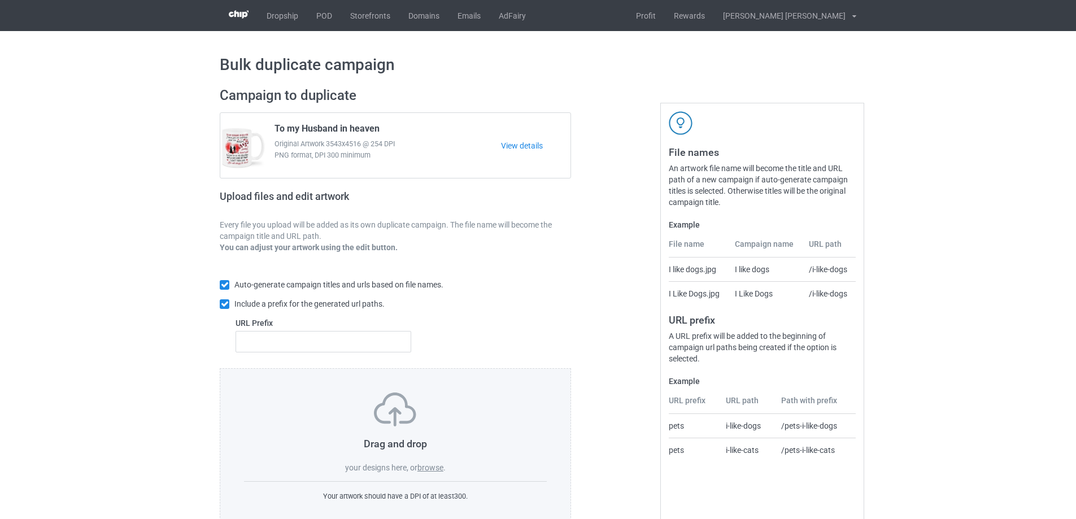
click at [438, 470] on label "browse" at bounding box center [430, 467] width 26 height 9
click at [0, 0] on input "browse" at bounding box center [0, 0] width 0 height 0
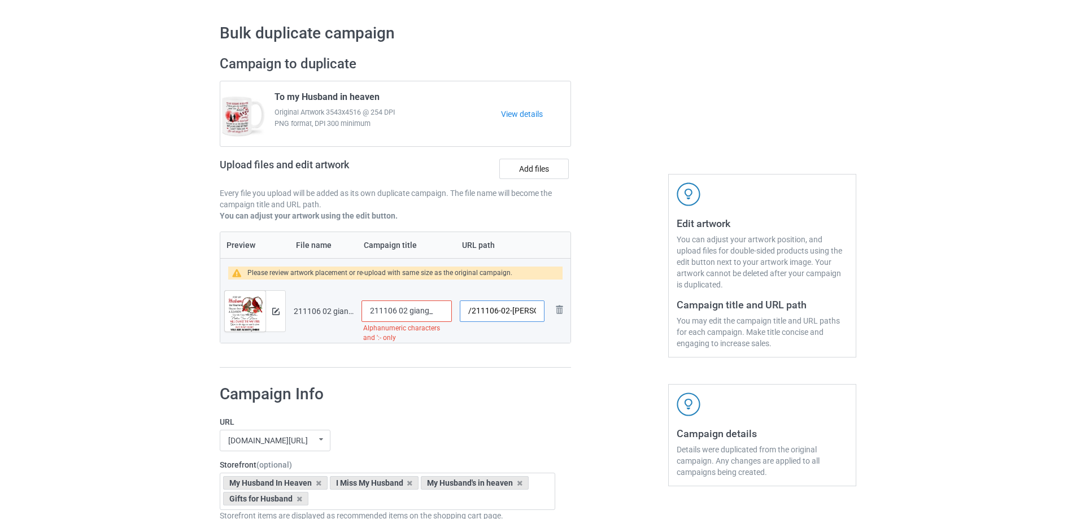
drag, startPoint x: 507, startPoint y: 312, endPoint x: 535, endPoint y: 308, distance: 27.9
click at [535, 308] on input "/211106-02-[PERSON_NAME]" at bounding box center [502, 310] width 85 height 21
type input "/211106-02"
click at [421, 308] on input "211106 02 giang_" at bounding box center [406, 310] width 90 height 21
type input "For my husband"
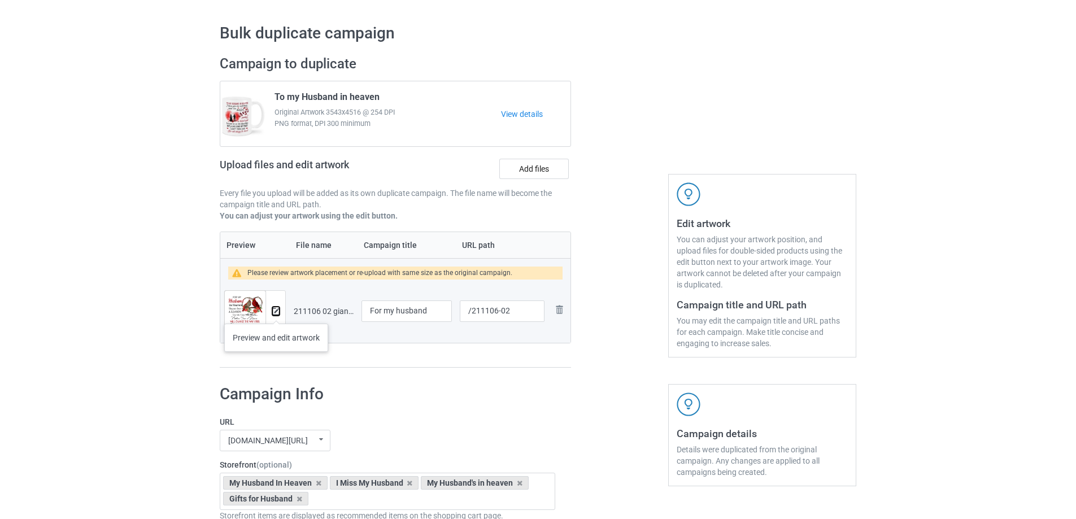
click at [276, 312] on img at bounding box center [275, 311] width 7 height 7
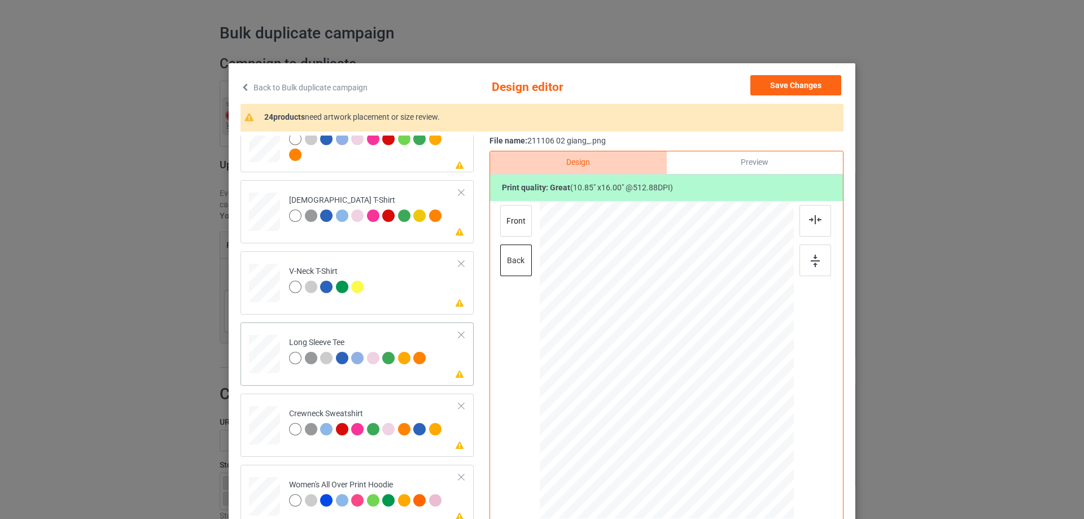
scroll to position [282, 0]
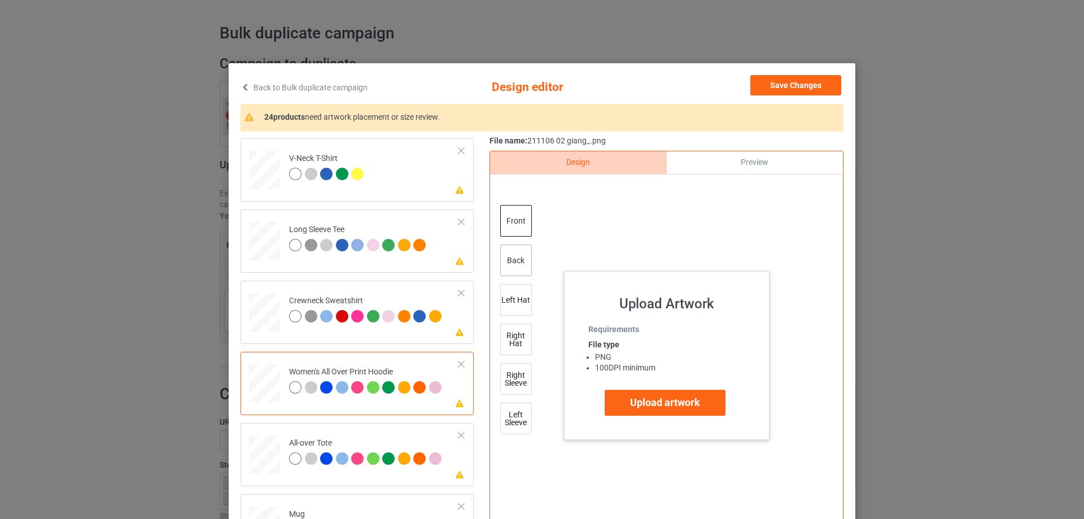
click at [510, 266] on div "back" at bounding box center [516, 260] width 32 height 32
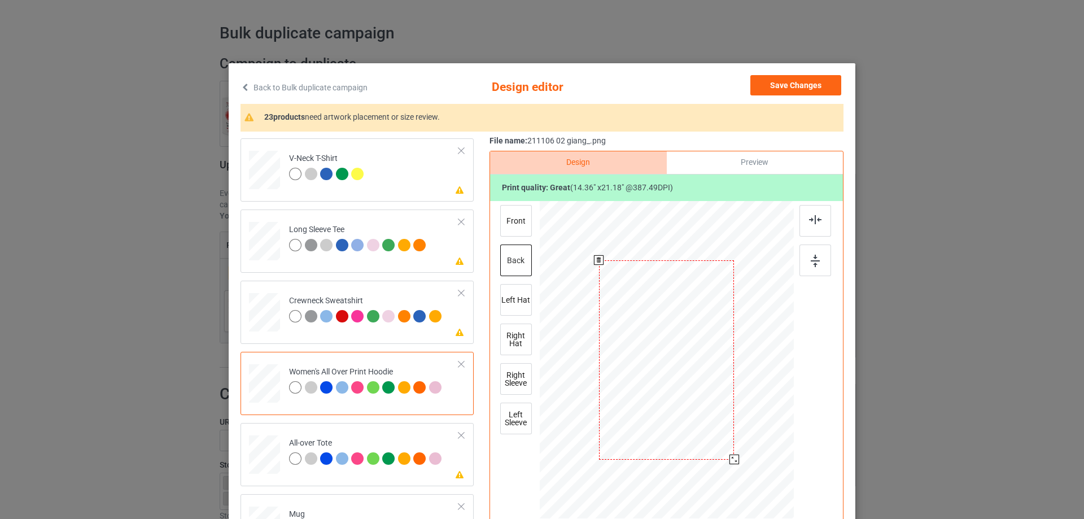
drag, startPoint x: 739, startPoint y: 473, endPoint x: 730, endPoint y: 461, distance: 15.4
click at [730, 461] on div at bounding box center [734, 460] width 10 height 10
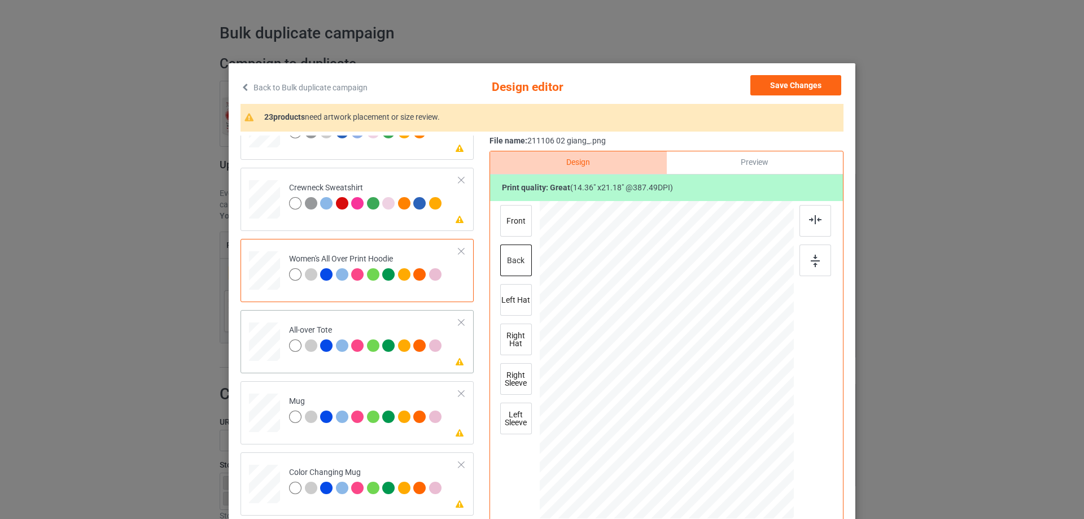
drag, startPoint x: 740, startPoint y: 471, endPoint x: 736, endPoint y: 446, distance: 25.2
click at [736, 446] on div at bounding box center [667, 360] width 254 height 254
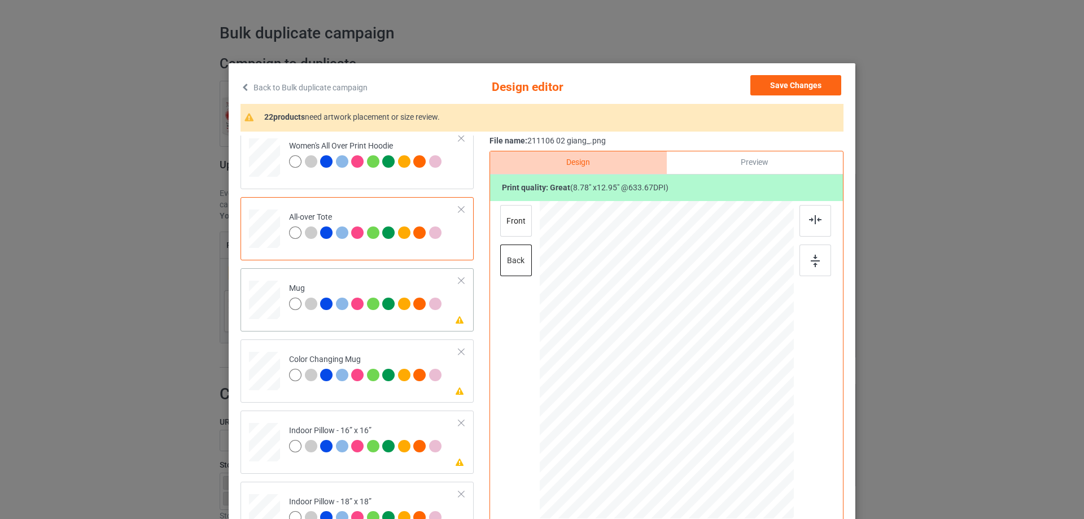
drag, startPoint x: 260, startPoint y: 295, endPoint x: 291, endPoint y: 305, distance: 33.2
drag, startPoint x: 737, startPoint y: 472, endPoint x: 705, endPoint y: 404, distance: 74.8
click at [705, 404] on div at bounding box center [667, 360] width 254 height 106
drag, startPoint x: 728, startPoint y: 379, endPoint x: 735, endPoint y: 381, distance: 7.0
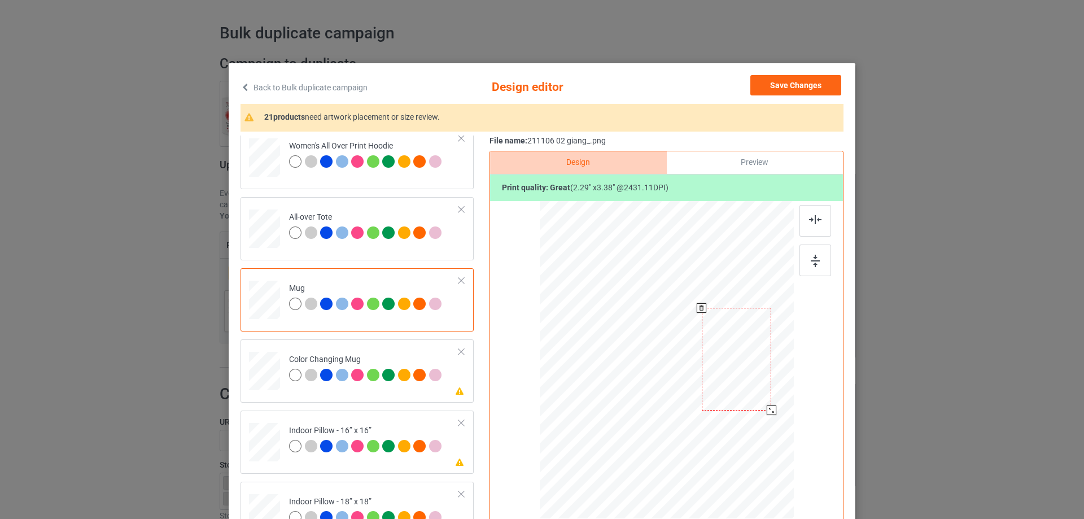
click at [735, 381] on div at bounding box center [736, 359] width 69 height 103
click at [812, 266] on img at bounding box center [815, 261] width 9 height 12
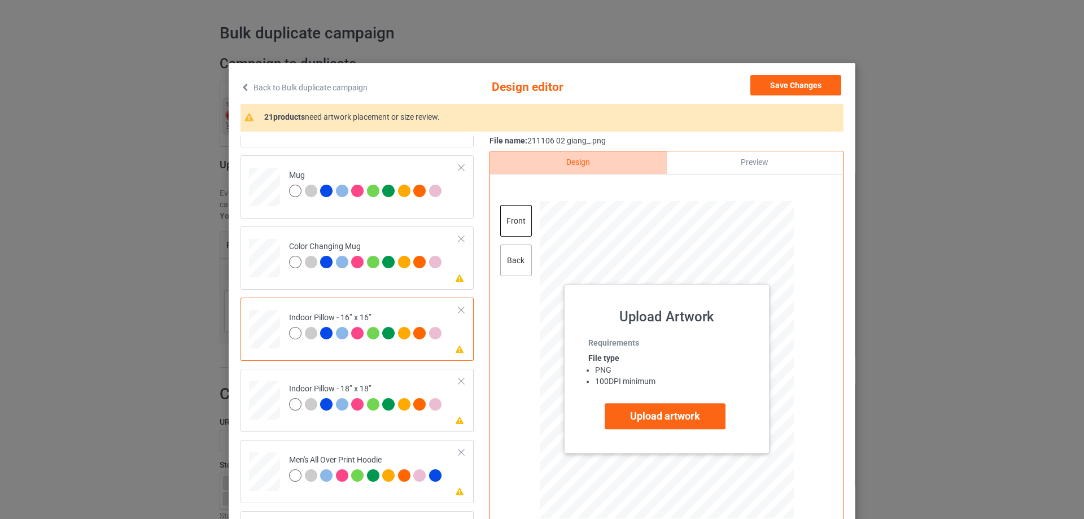
click at [514, 264] on div "back" at bounding box center [516, 260] width 32 height 32
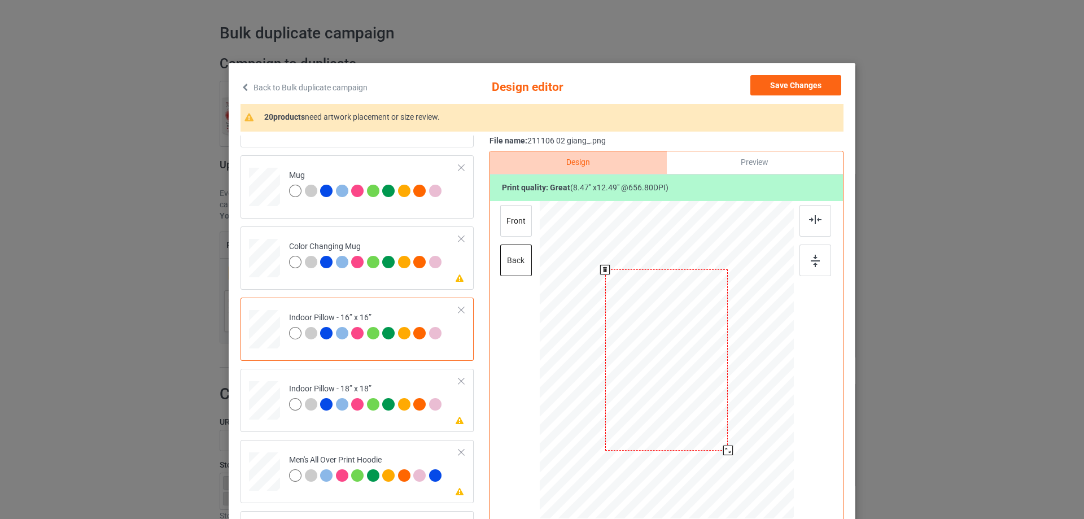
drag, startPoint x: 740, startPoint y: 474, endPoint x: 727, endPoint y: 451, distance: 26.8
click at [727, 451] on div at bounding box center [728, 450] width 10 height 10
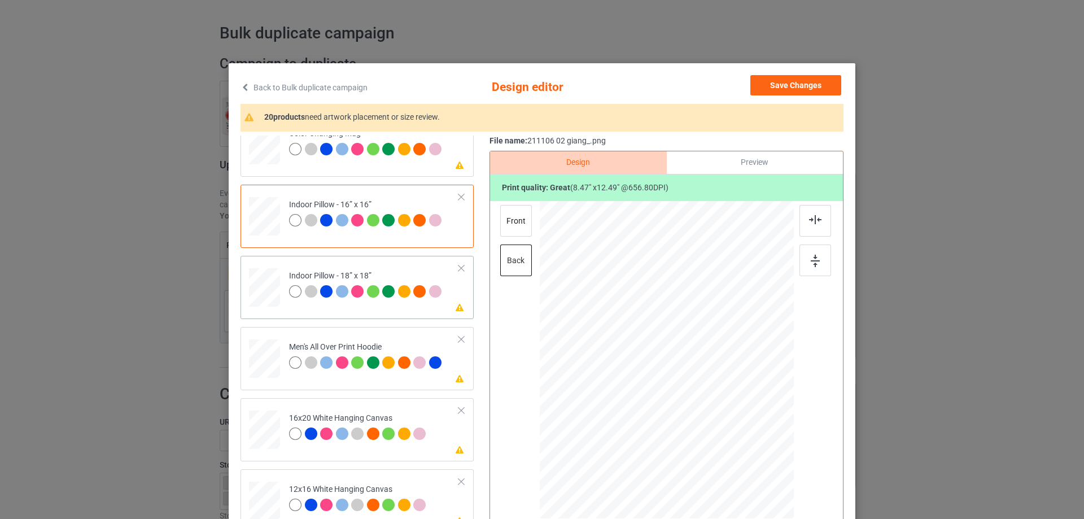
drag, startPoint x: 737, startPoint y: 474, endPoint x: 734, endPoint y: 447, distance: 27.3
click at [734, 447] on div at bounding box center [667, 359] width 254 height 253
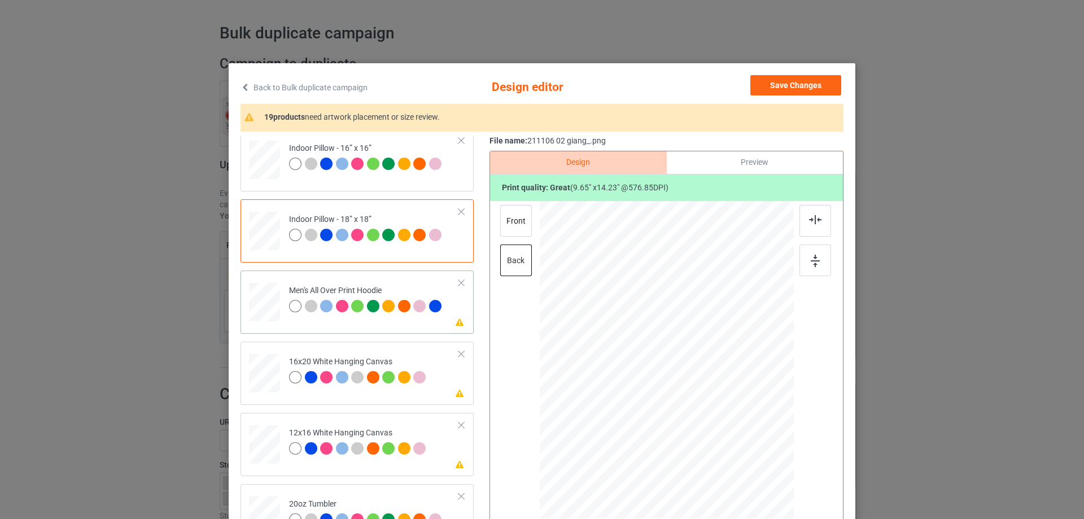
drag, startPoint x: 739, startPoint y: 473, endPoint x: 737, endPoint y: 453, distance: 19.8
click at [737, 453] on div at bounding box center [667, 360] width 254 height 269
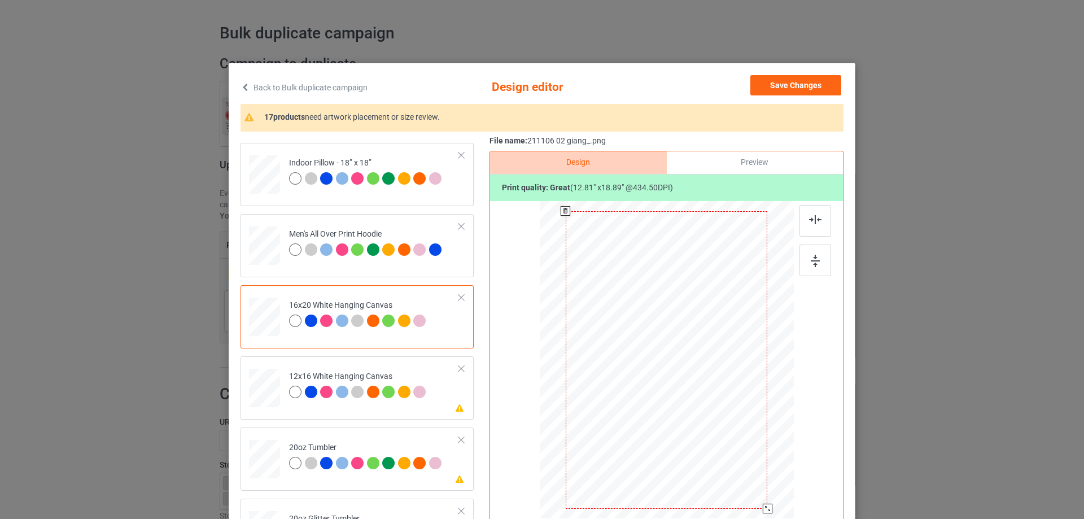
drag, startPoint x: 739, startPoint y: 471, endPoint x: 771, endPoint y: 502, distance: 44.3
click at [771, 502] on div at bounding box center [667, 360] width 254 height 317
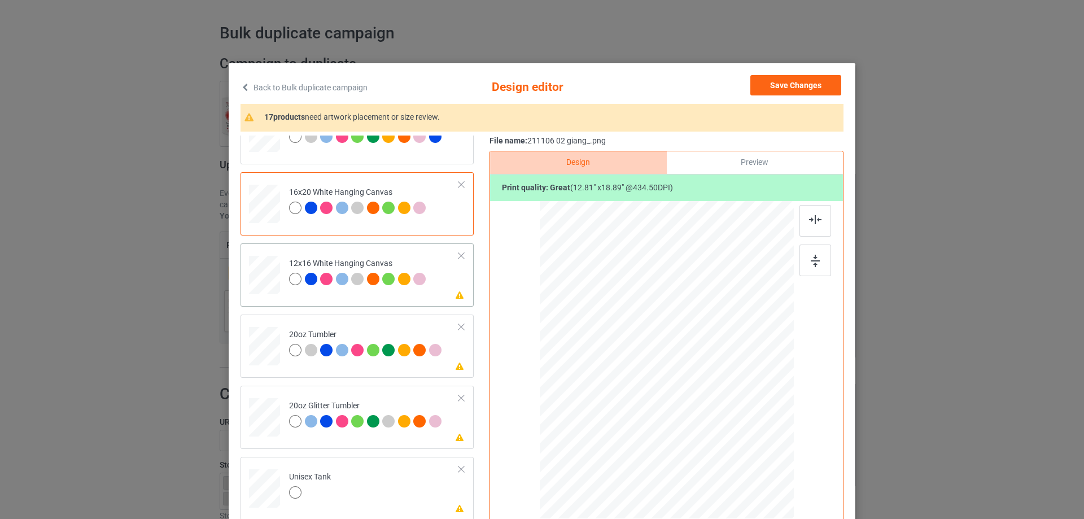
drag, startPoint x: 732, startPoint y: 466, endPoint x: 769, endPoint y: 503, distance: 51.9
click at [769, 503] on div at bounding box center [666, 360] width 239 height 318
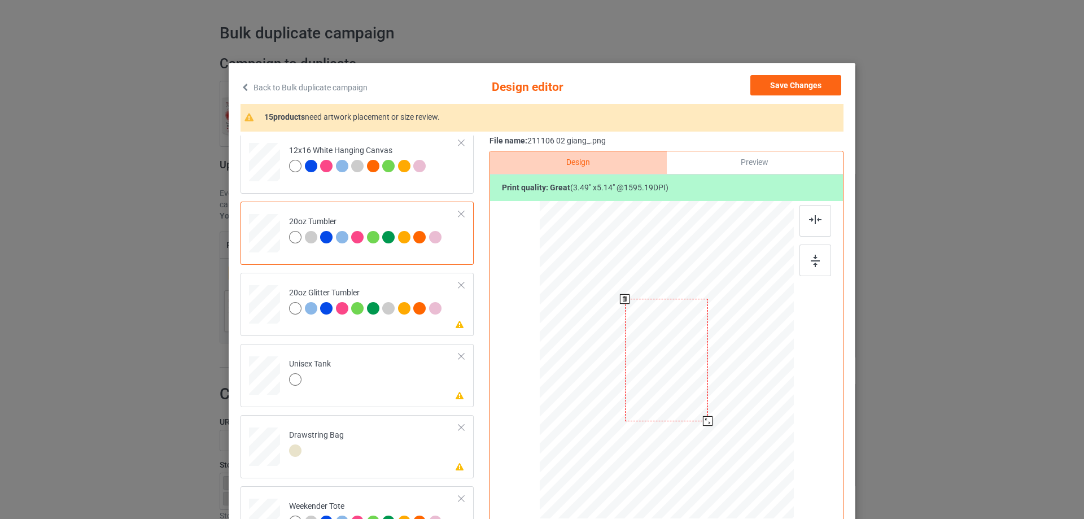
drag, startPoint x: 734, startPoint y: 467, endPoint x: 711, endPoint y: 416, distance: 55.8
click at [711, 416] on div at bounding box center [666, 360] width 241 height 146
drag, startPoint x: 633, startPoint y: 383, endPoint x: 609, endPoint y: 381, distance: 24.4
click at [609, 381] on div at bounding box center [609, 360] width 83 height 122
click at [811, 265] on img at bounding box center [815, 261] width 9 height 12
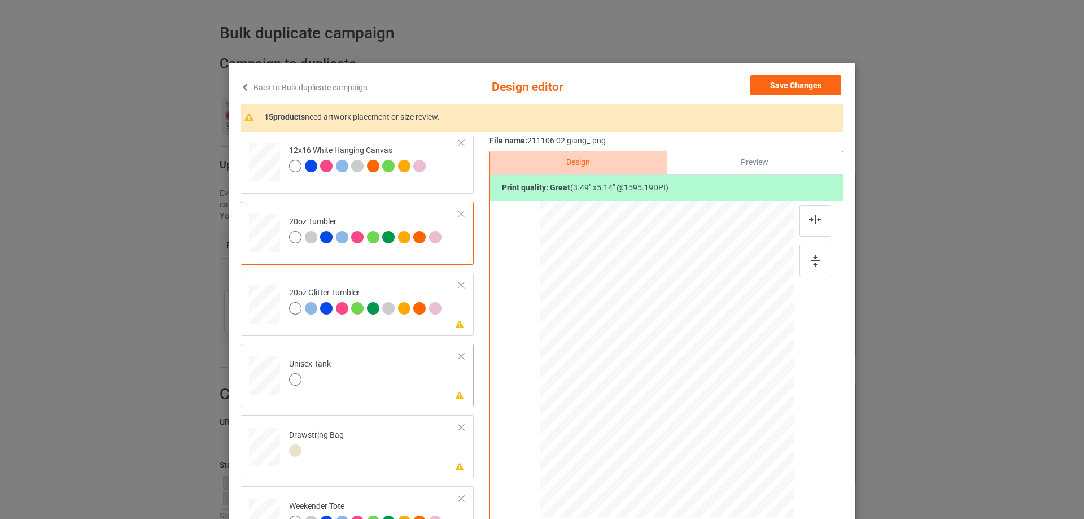
scroll to position [1186, 0]
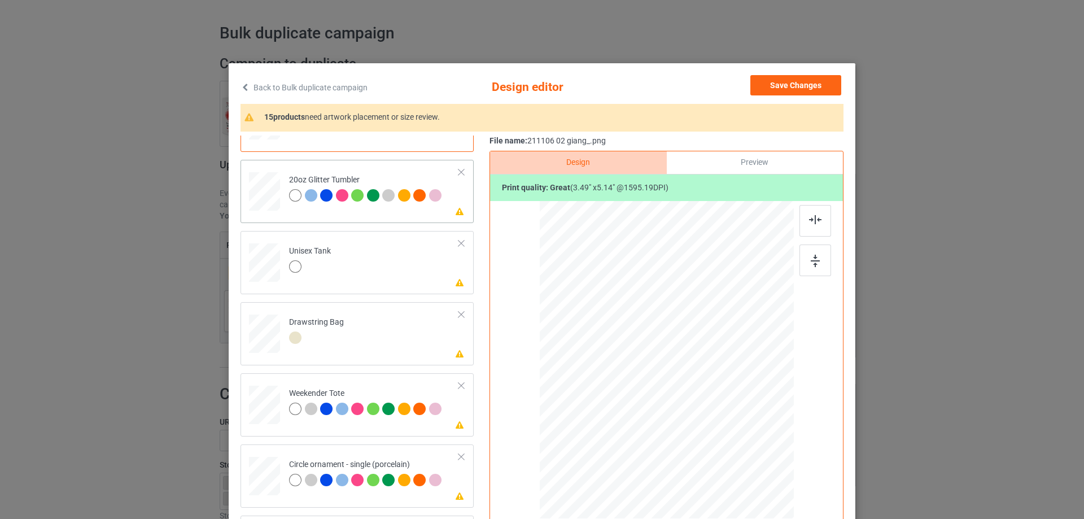
drag, startPoint x: 709, startPoint y: 436, endPoint x: 702, endPoint y: 424, distance: 13.9
click at [707, 427] on div at bounding box center [712, 427] width 10 height 10
drag, startPoint x: 676, startPoint y: 397, endPoint x: 619, endPoint y: 384, distance: 58.4
click at [619, 384] on div at bounding box center [609, 347] width 88 height 130
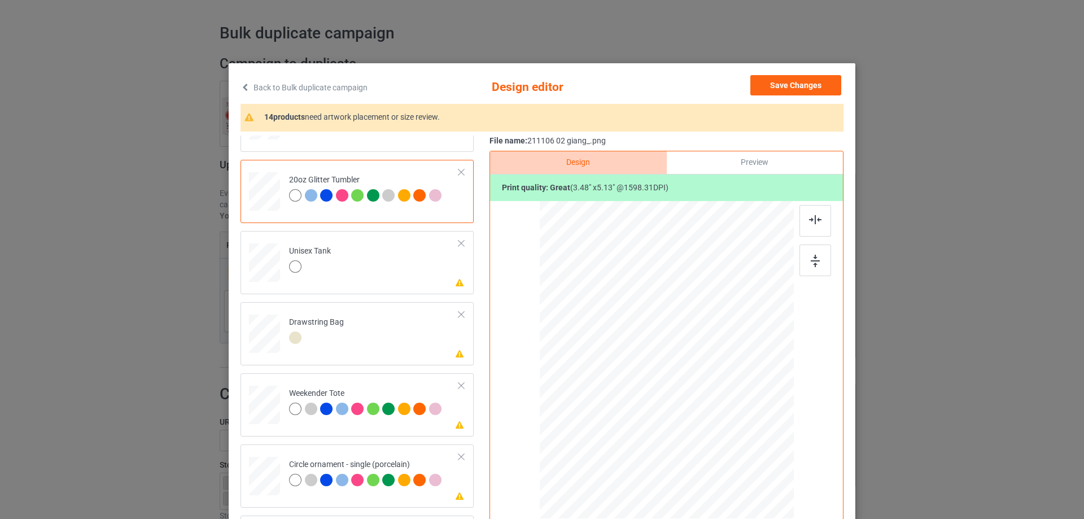
scroll to position [56, 0]
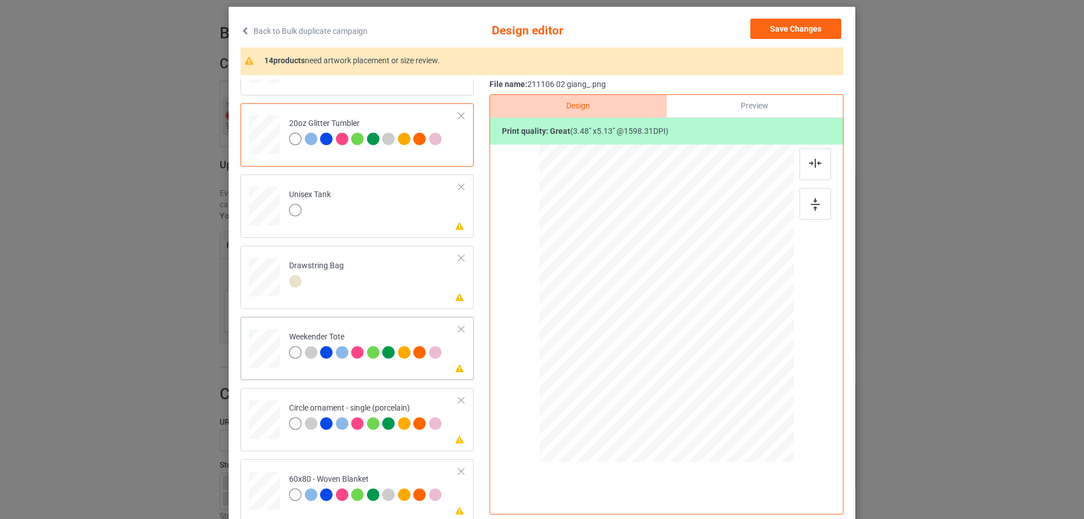
drag, startPoint x: 740, startPoint y: 417, endPoint x: 709, endPoint y: 363, distance: 62.0
click at [709, 363] on div at bounding box center [708, 365] width 10 height 10
drag, startPoint x: 693, startPoint y: 355, endPoint x: 693, endPoint y: 349, distance: 6.2
click at [693, 349] on div at bounding box center [666, 297] width 83 height 123
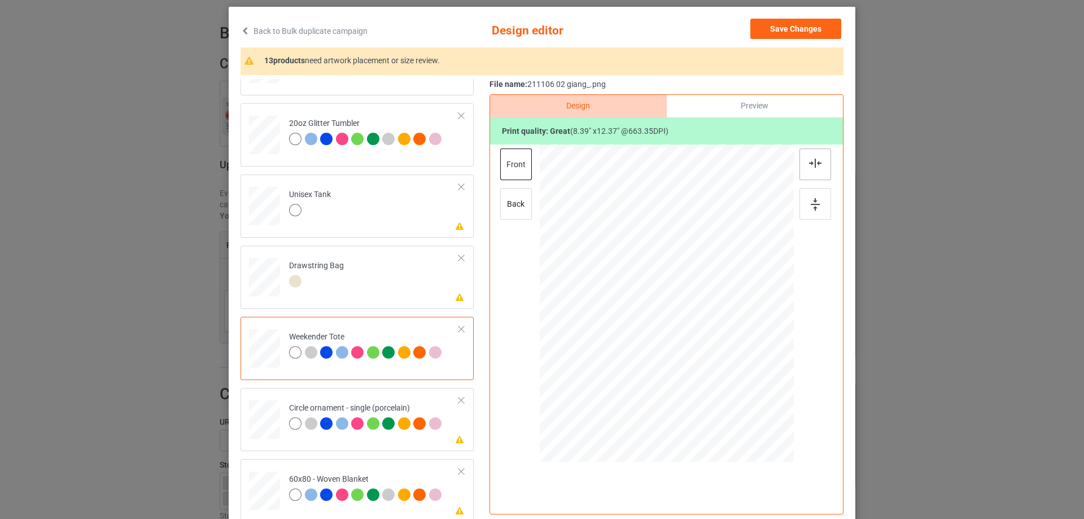
click at [811, 160] on img at bounding box center [815, 163] width 12 height 9
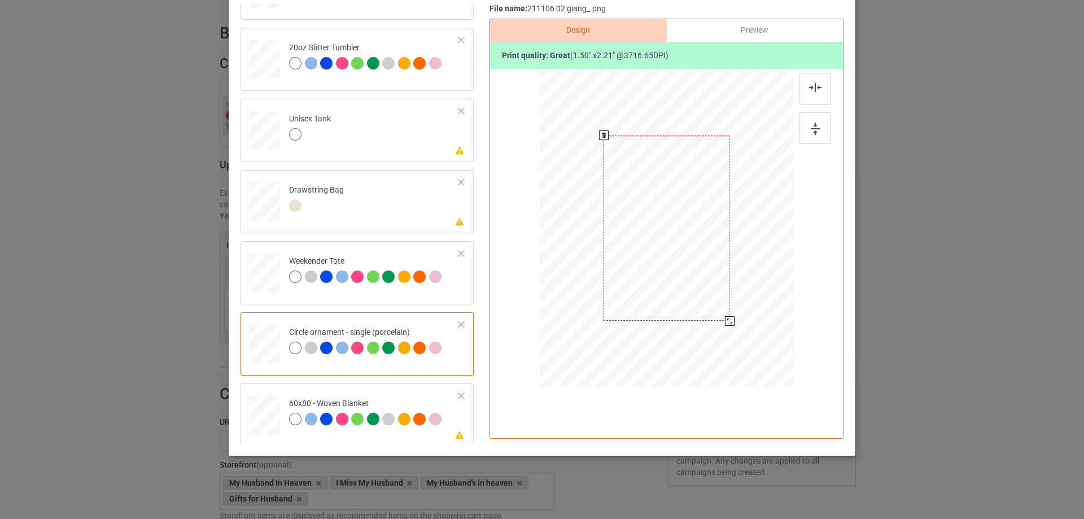
drag, startPoint x: 742, startPoint y: 343, endPoint x: 730, endPoint y: 322, distance: 24.5
click at [730, 322] on div at bounding box center [730, 321] width 10 height 10
click at [729, 329] on div at bounding box center [734, 327] width 10 height 10
drag, startPoint x: 698, startPoint y: 287, endPoint x: 699, endPoint y: 298, distance: 11.3
click at [699, 298] on div at bounding box center [667, 239] width 134 height 198
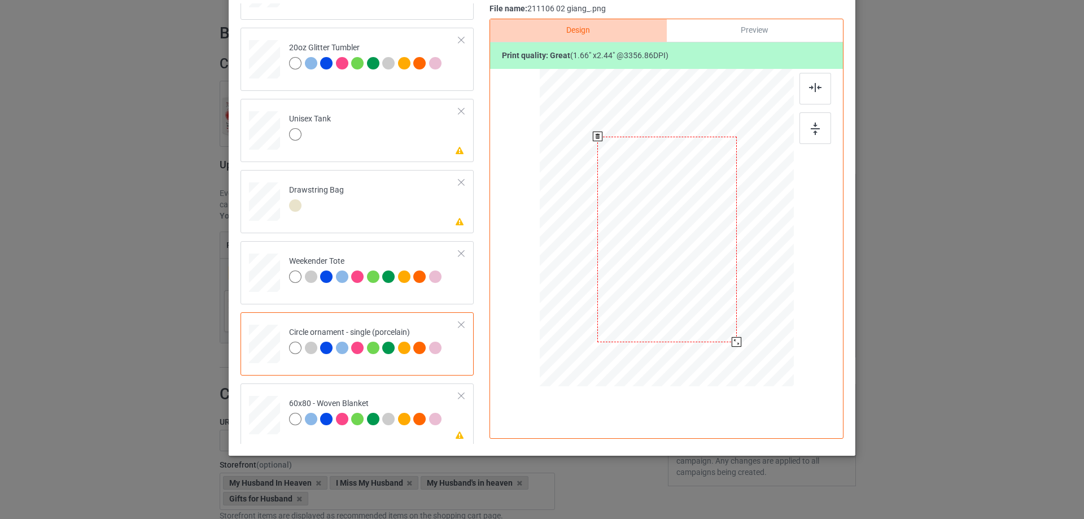
click at [733, 342] on div at bounding box center [737, 342] width 10 height 10
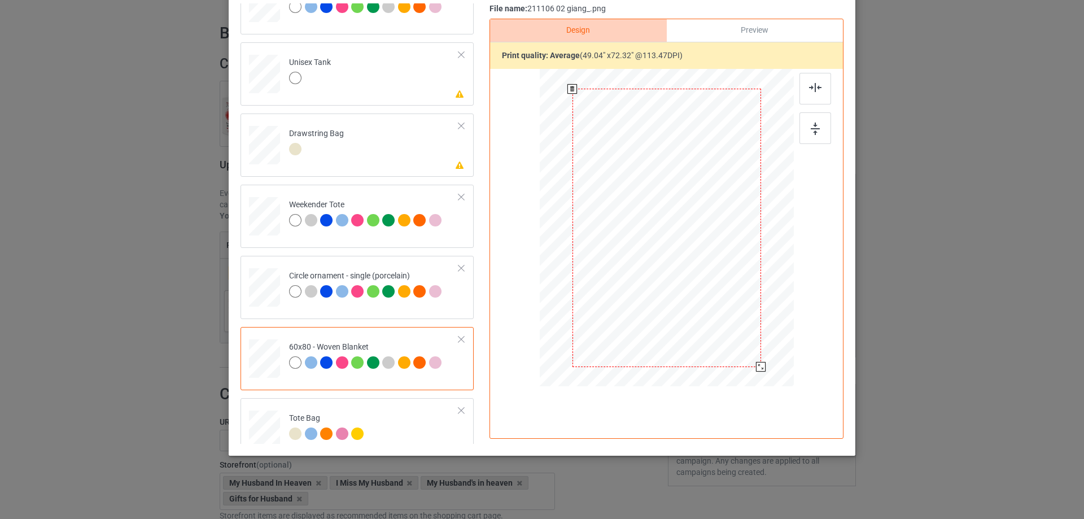
click at [761, 362] on div at bounding box center [761, 367] width 10 height 10
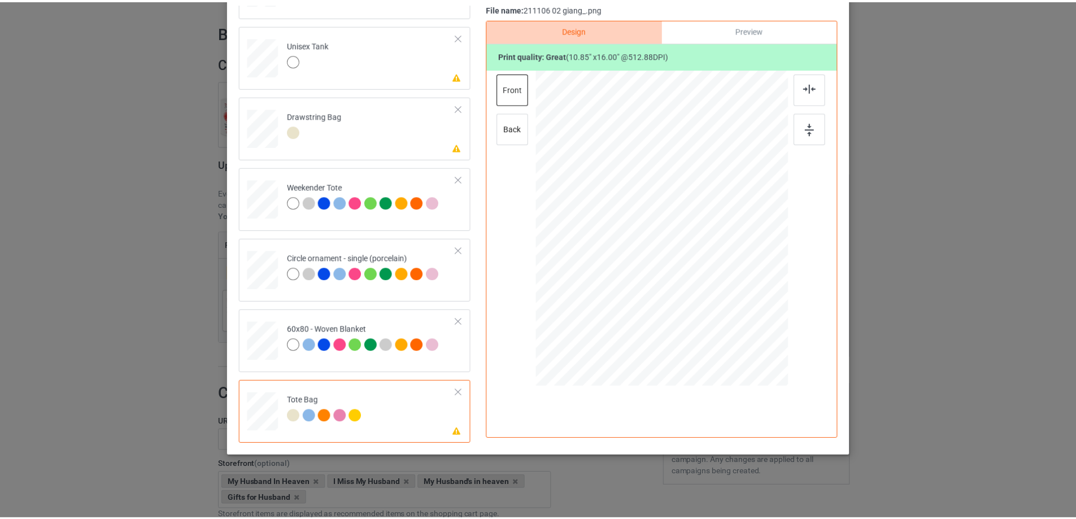
scroll to position [0, 0]
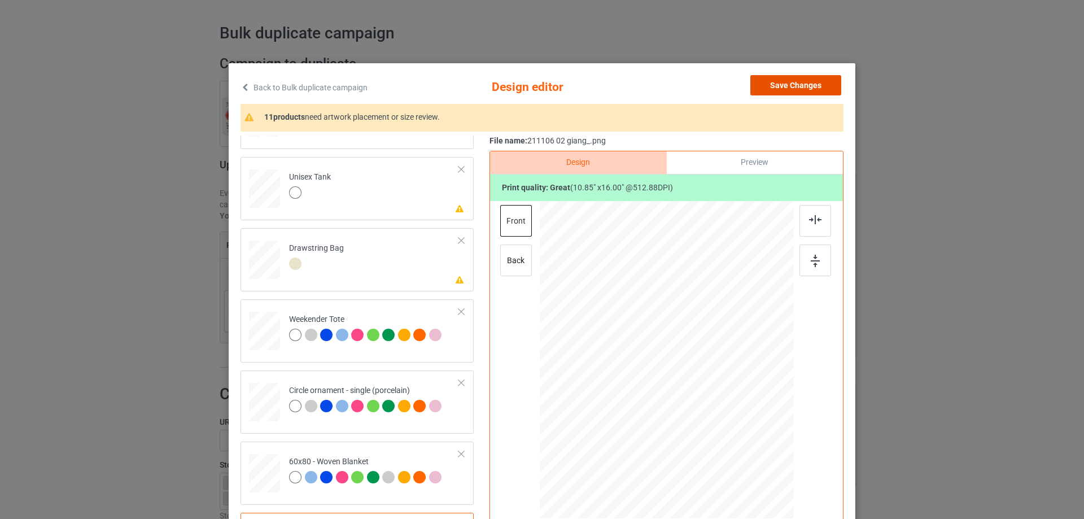
click at [785, 91] on button "Save Changes" at bounding box center [795, 85] width 91 height 20
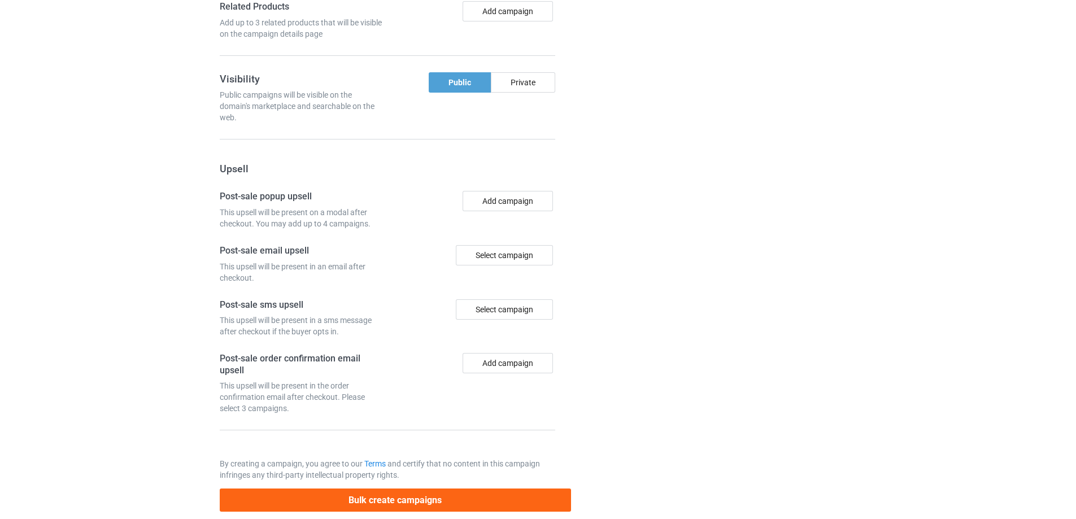
scroll to position [956, 0]
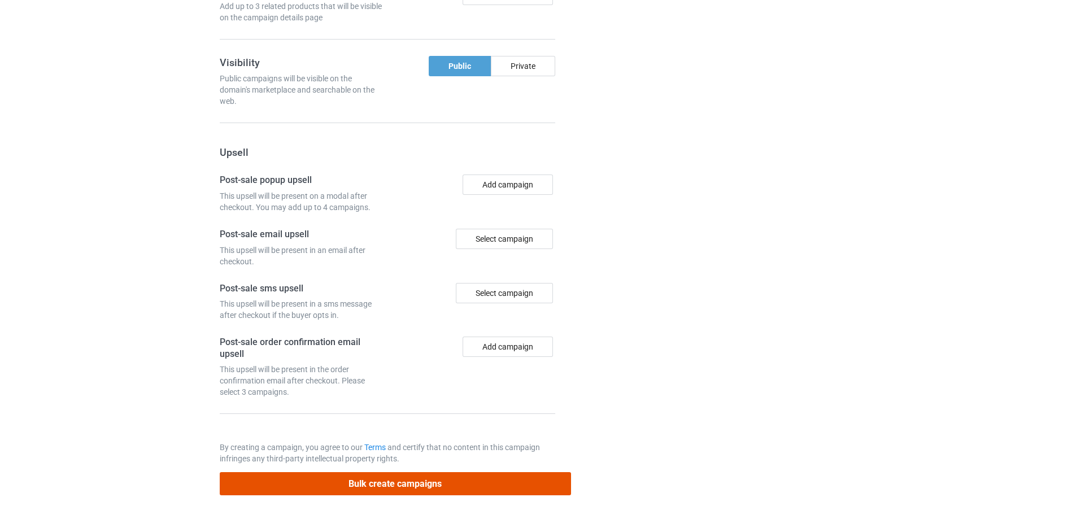
click at [453, 491] on button "Bulk create campaigns" at bounding box center [395, 483] width 351 height 23
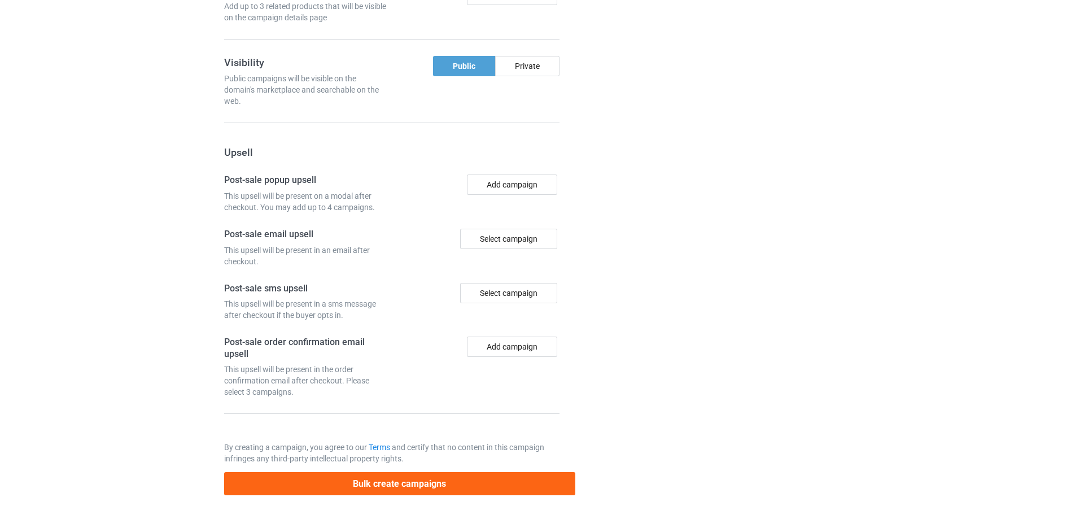
scroll to position [0, 0]
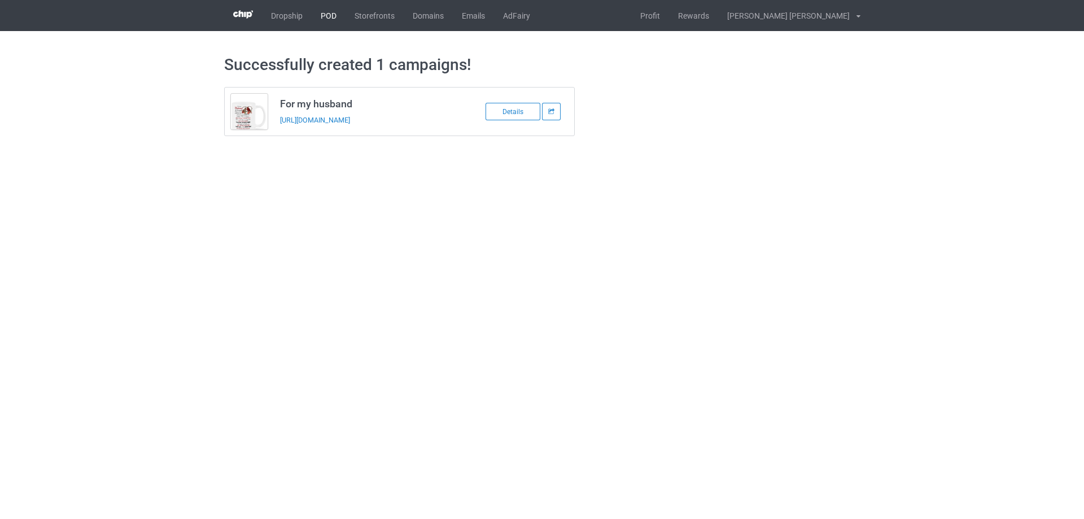
click at [326, 10] on link "POD" at bounding box center [329, 15] width 34 height 31
